Goal: Navigation & Orientation: Go to known website

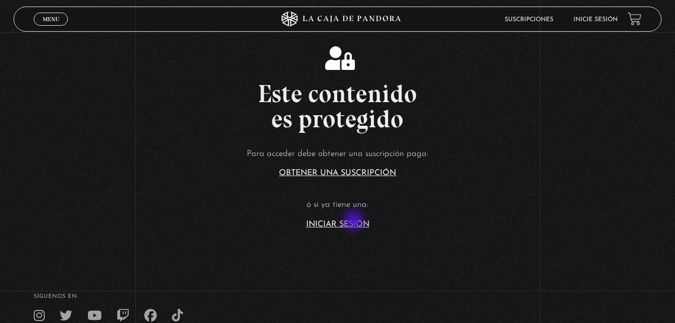
click at [355, 221] on link "Iniciar Sesión" at bounding box center [337, 224] width 63 height 8
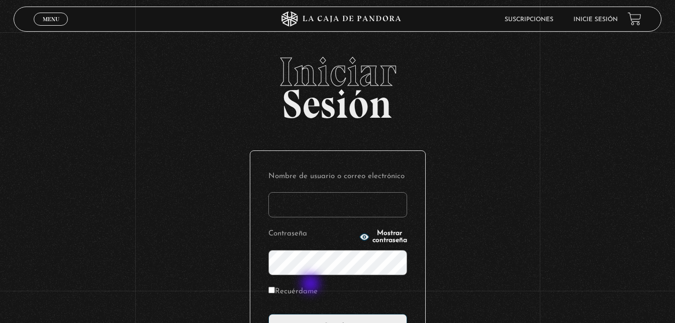
scroll to position [50, 0]
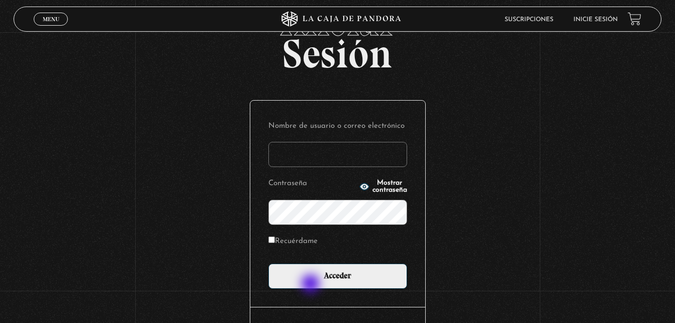
type input "[EMAIL_ADDRESS][DOMAIN_NAME]"
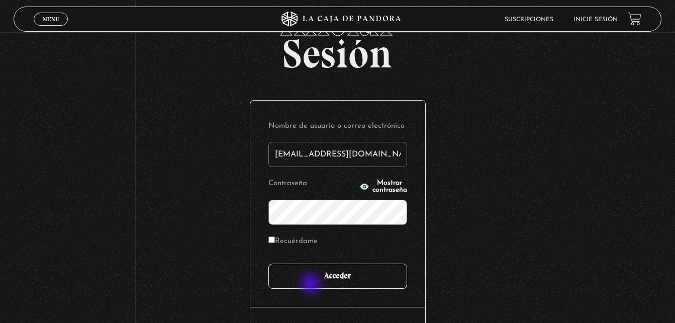
click at [312, 285] on input "Acceder" at bounding box center [338, 276] width 139 height 25
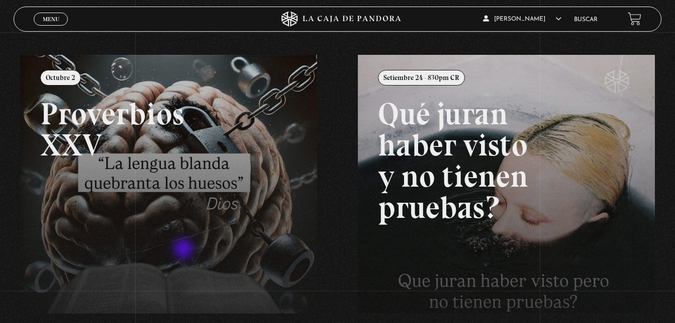
scroll to position [151, 0]
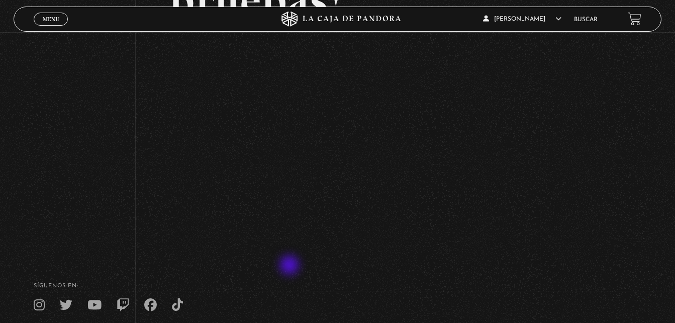
scroll to position [201, 0]
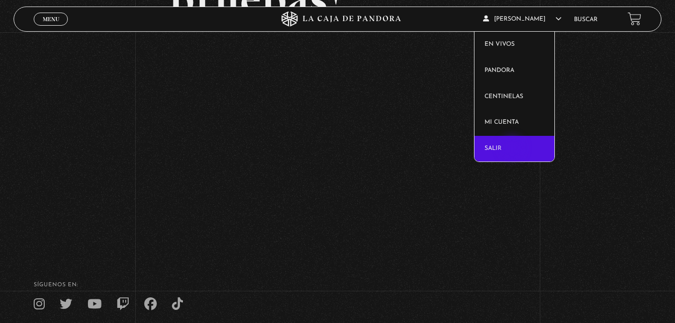
click at [513, 149] on link "Salir" at bounding box center [515, 149] width 80 height 26
